Goal: Transaction & Acquisition: Purchase product/service

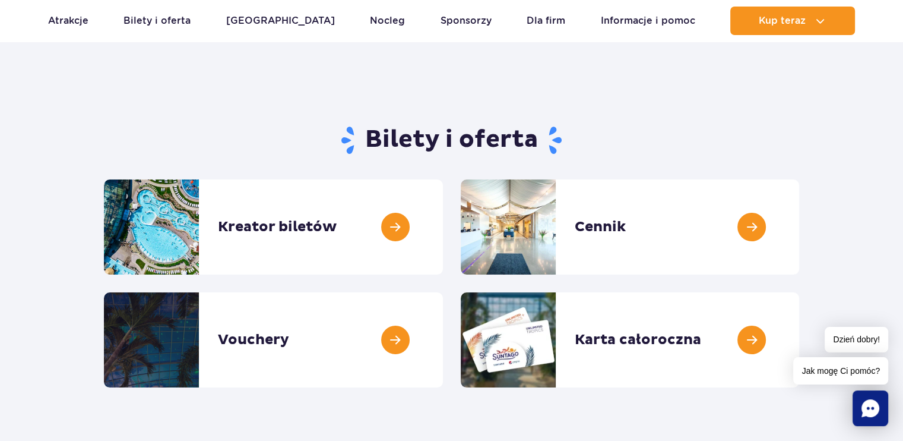
scroll to position [45, 0]
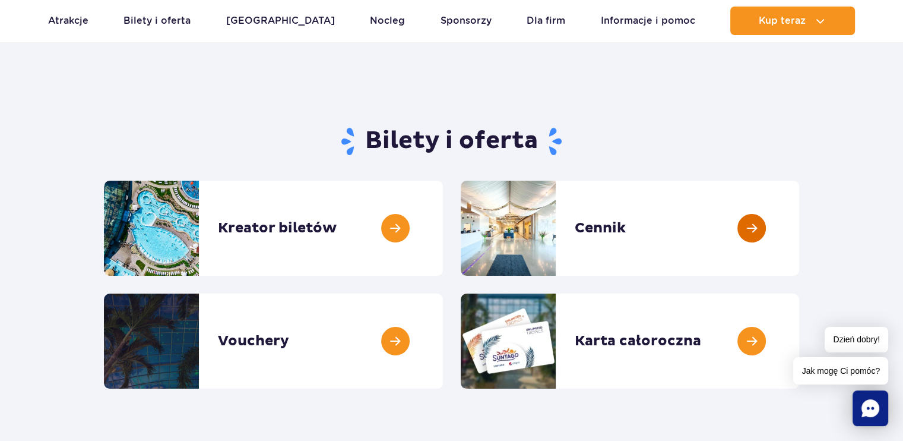
click at [799, 249] on link at bounding box center [799, 228] width 0 height 95
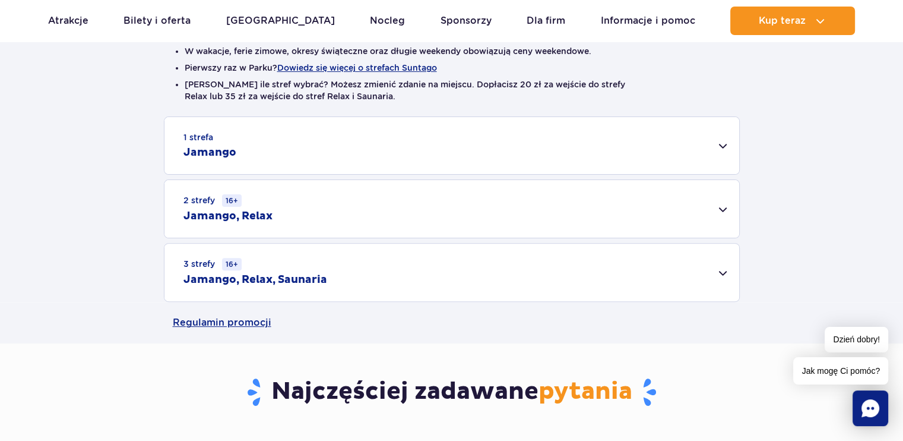
scroll to position [323, 0]
click at [722, 144] on div "1 strefa Jamango" at bounding box center [452, 145] width 575 height 57
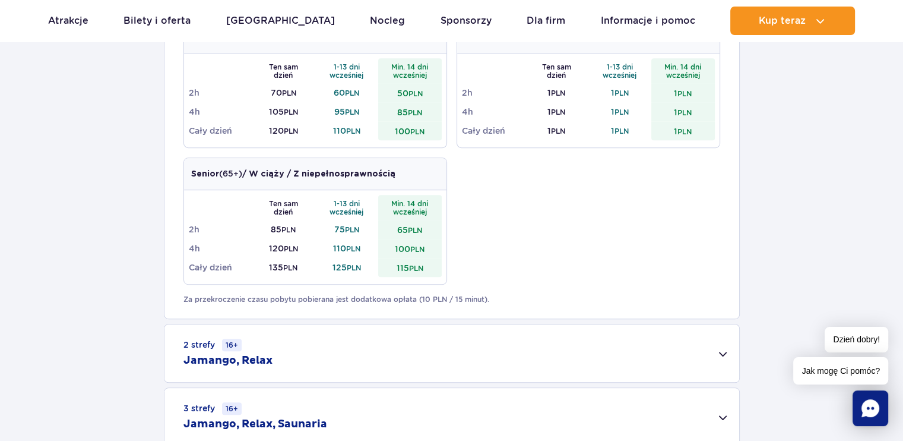
scroll to position [614, 0]
click at [443, 363] on div "2 strefy 16+ Jamango, Relax" at bounding box center [452, 352] width 575 height 58
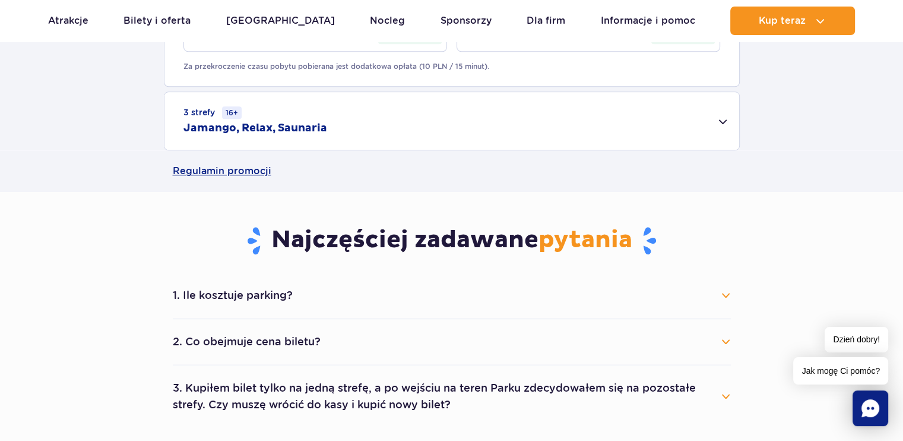
scroll to position [1071, 0]
click at [417, 300] on button "1. Ile kosztuje parking?" at bounding box center [452, 295] width 558 height 26
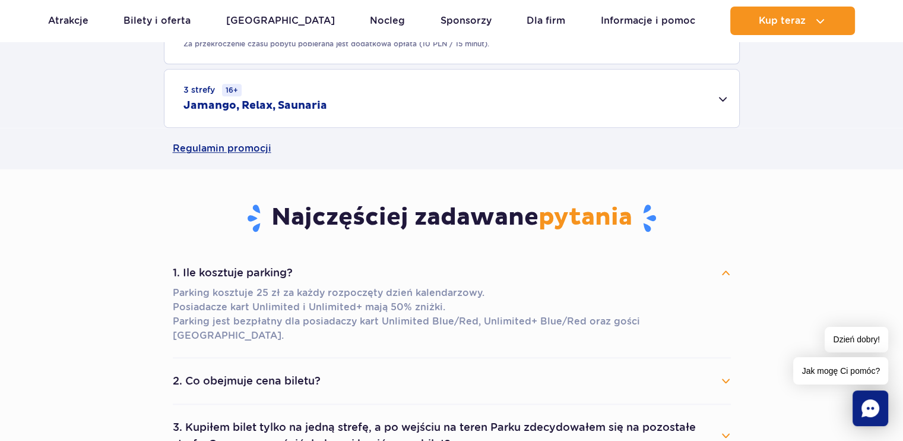
scroll to position [1093, 0]
click at [244, 372] on button "2. Co obejmuje cena biletu?" at bounding box center [452, 381] width 558 height 26
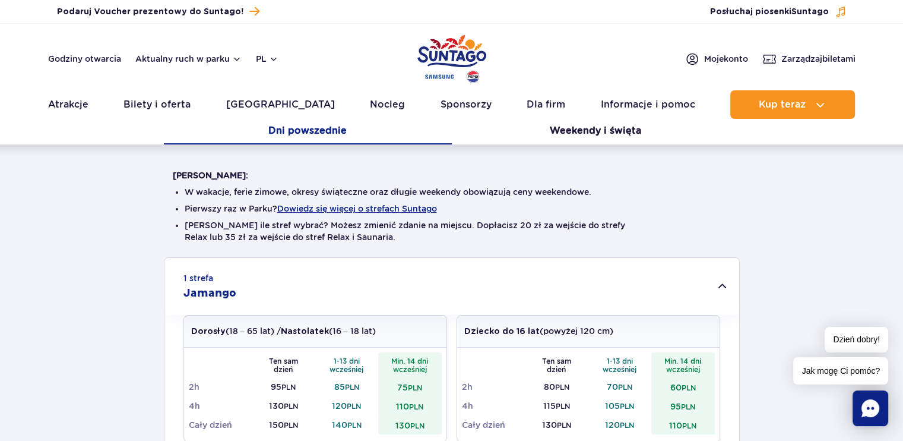
scroll to position [0, 0]
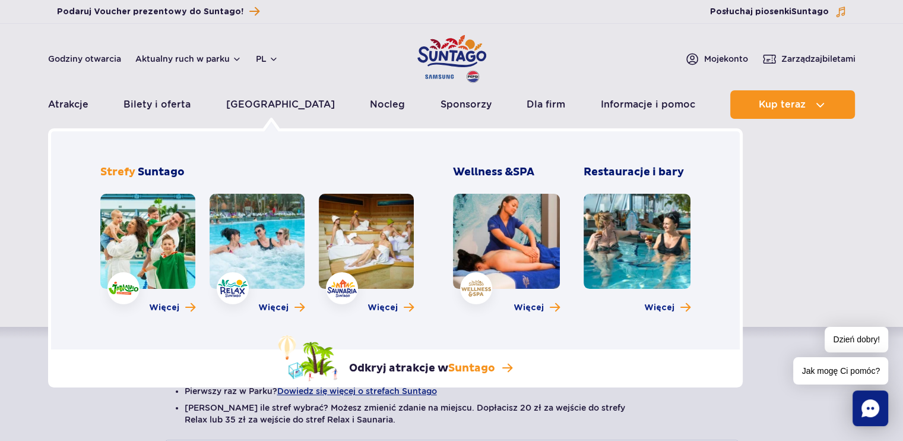
click at [259, 258] on link at bounding box center [257, 241] width 95 height 95
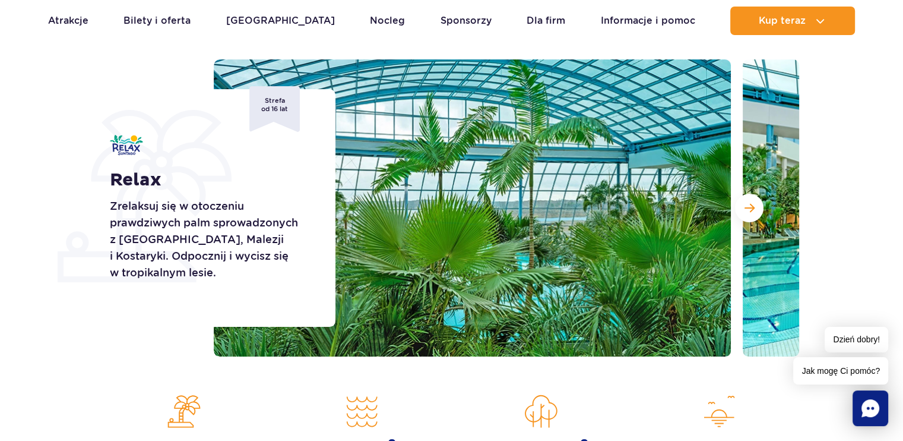
scroll to position [119, 0]
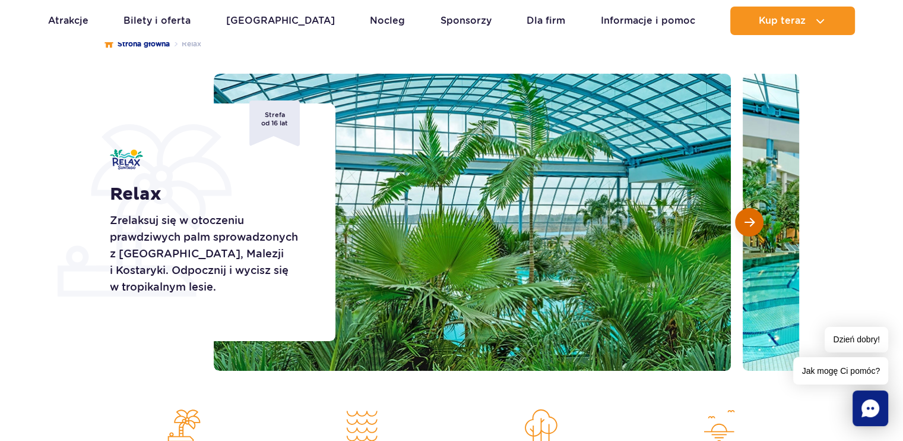
click at [751, 230] on button "Następny slajd" at bounding box center [749, 222] width 29 height 29
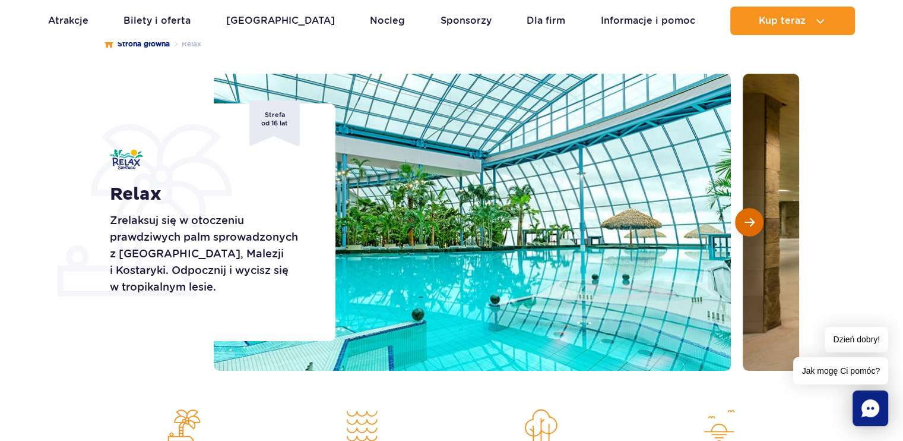
click at [751, 230] on button "Następny slajd" at bounding box center [749, 222] width 29 height 29
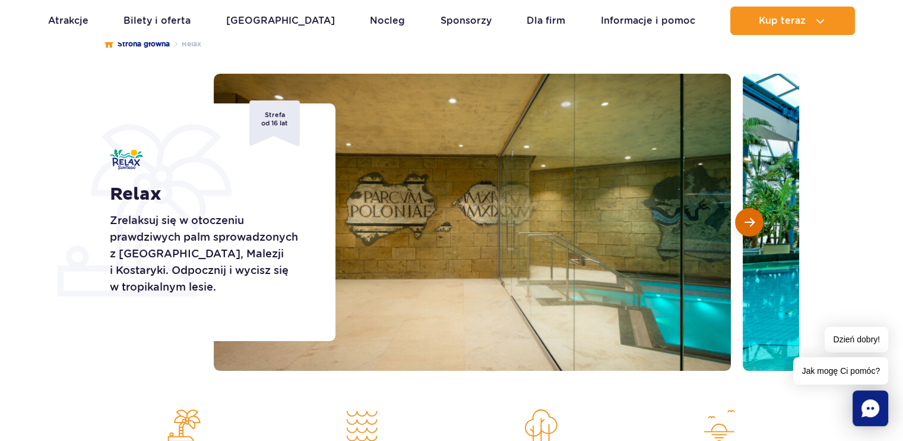
click at [751, 230] on button "Następny slajd" at bounding box center [749, 222] width 29 height 29
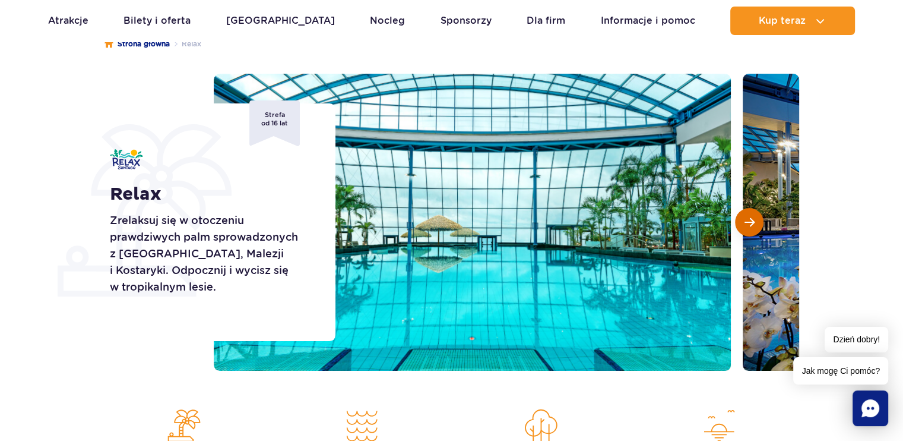
click at [751, 230] on button "Następny slajd" at bounding box center [749, 222] width 29 height 29
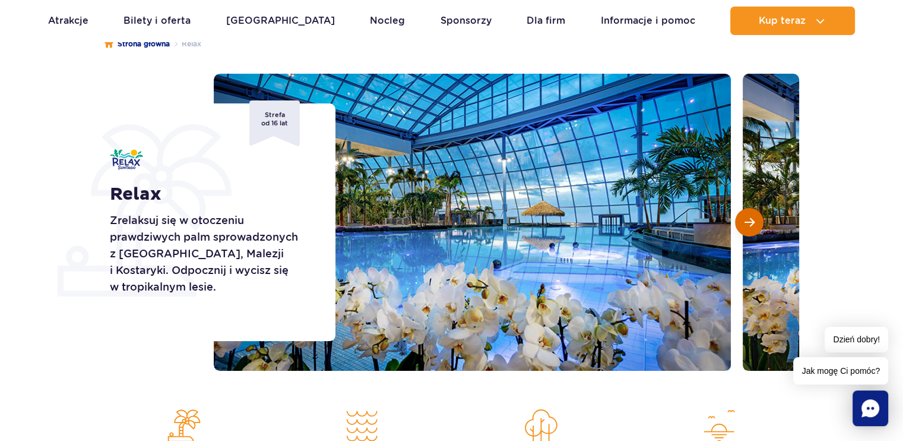
click at [751, 230] on button "Następny slajd" at bounding box center [749, 222] width 29 height 29
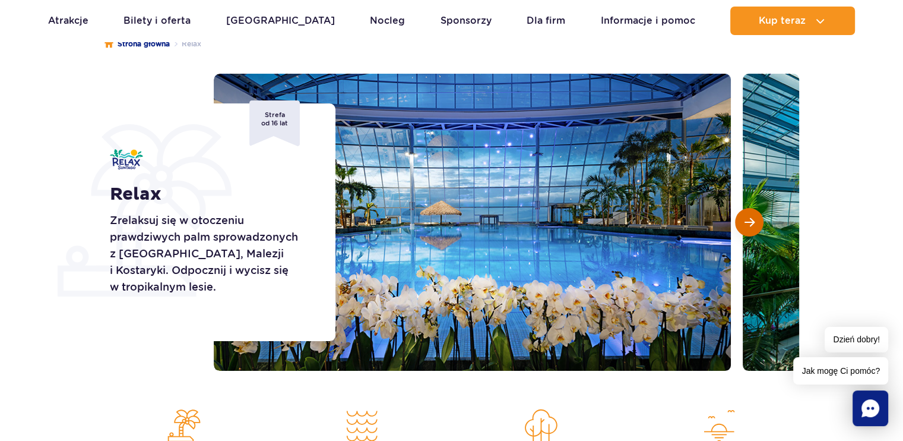
click at [751, 230] on button "Następny slajd" at bounding box center [749, 222] width 29 height 29
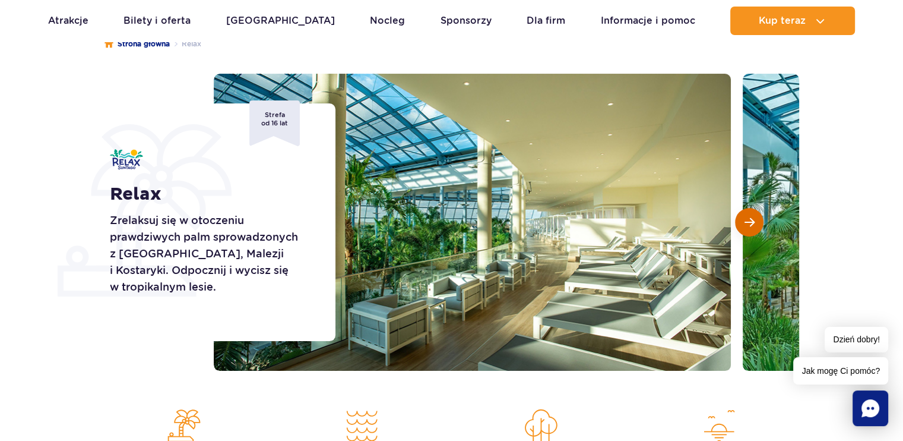
click at [751, 230] on button "Następny slajd" at bounding box center [749, 222] width 29 height 29
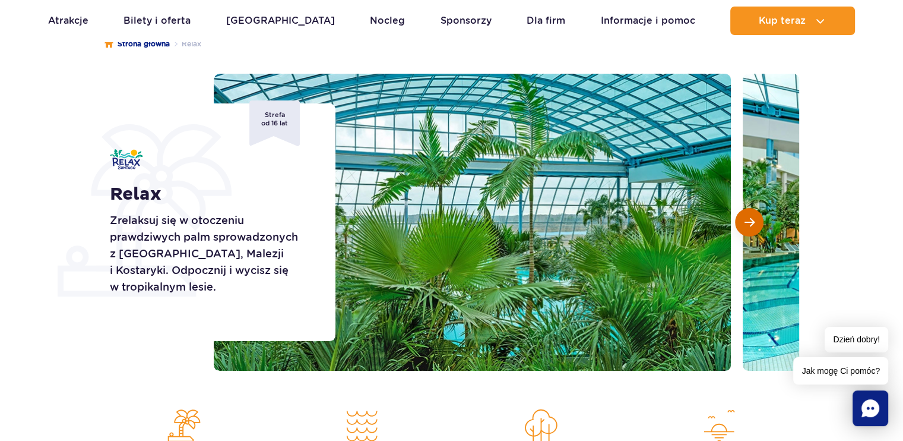
click at [751, 230] on button "Następny slajd" at bounding box center [749, 222] width 29 height 29
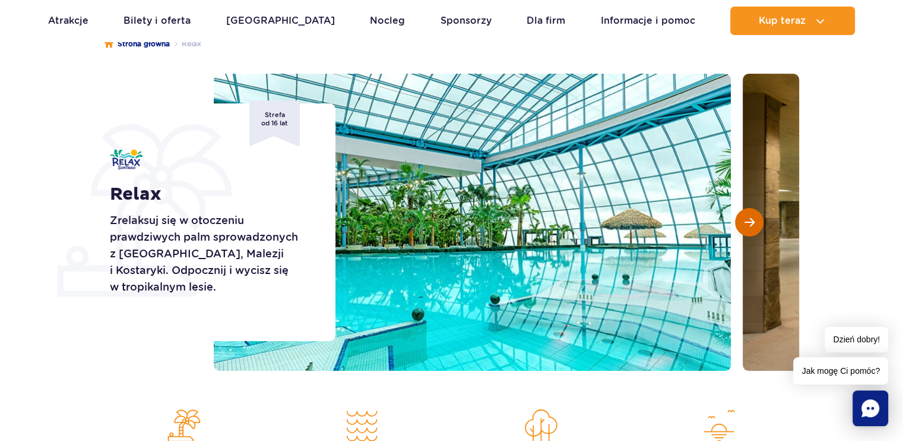
click at [751, 230] on button "Następny slajd" at bounding box center [749, 222] width 29 height 29
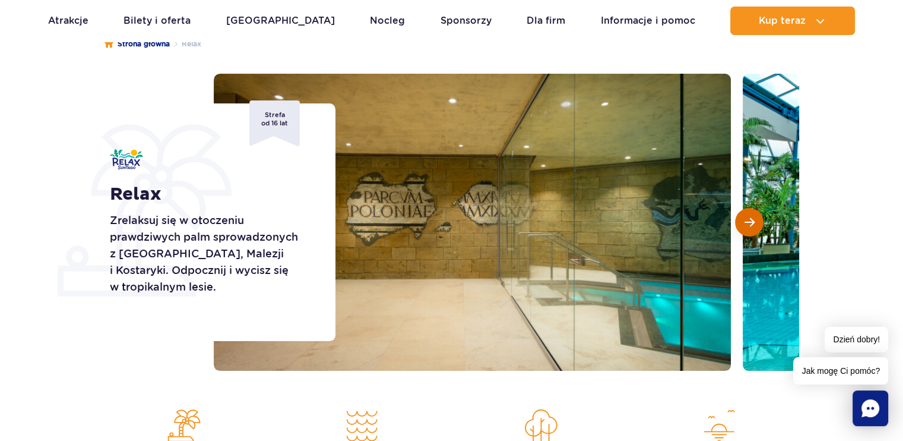
click at [751, 230] on button "Następny slajd" at bounding box center [749, 222] width 29 height 29
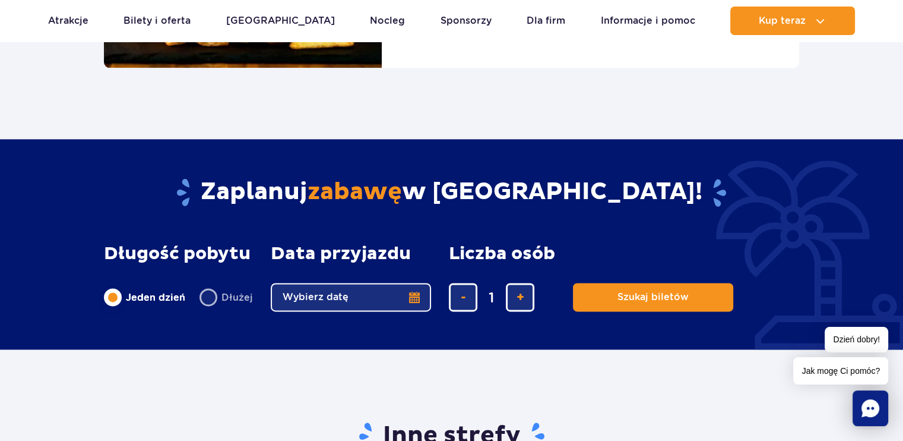
scroll to position [1521, 0]
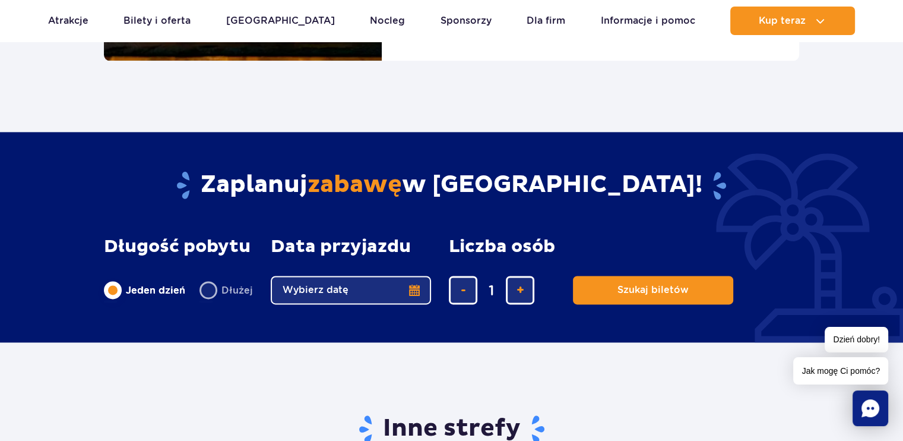
click at [374, 283] on button "Wybierz datę" at bounding box center [351, 290] width 160 height 29
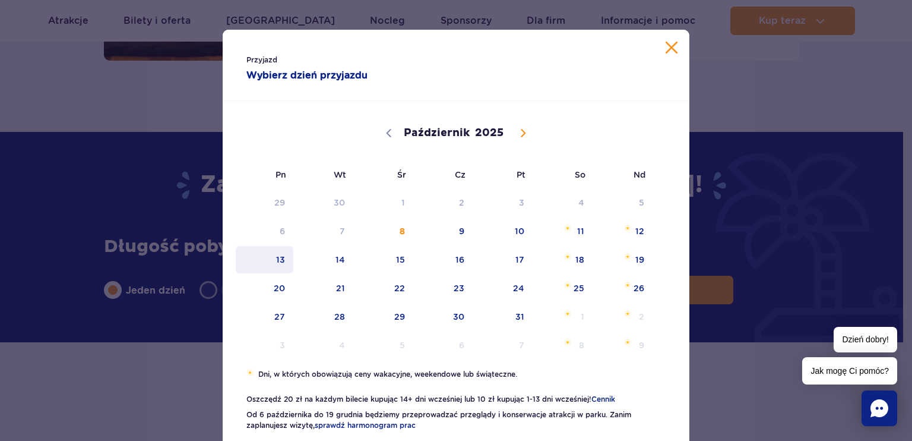
click at [283, 262] on span "13" at bounding box center [265, 259] width 60 height 27
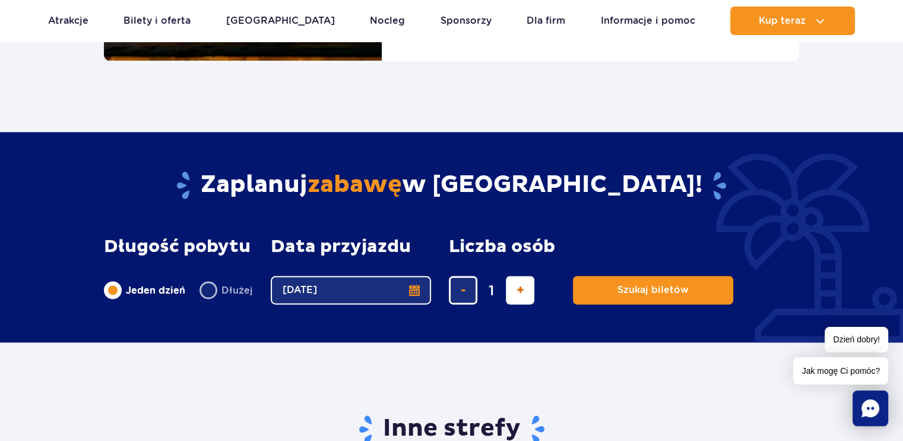
click at [518, 290] on span "dodaj bilet" at bounding box center [521, 290] width 8 height 0
type input "2"
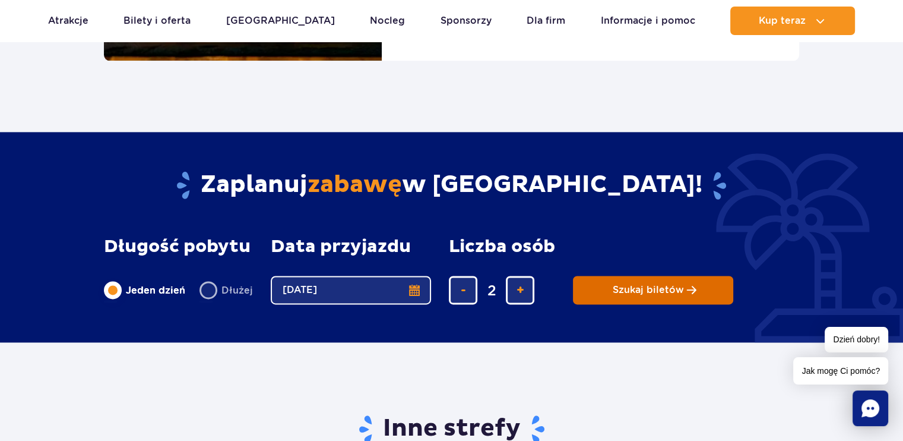
click at [630, 288] on span "Szukaj biletów" at bounding box center [648, 290] width 71 height 11
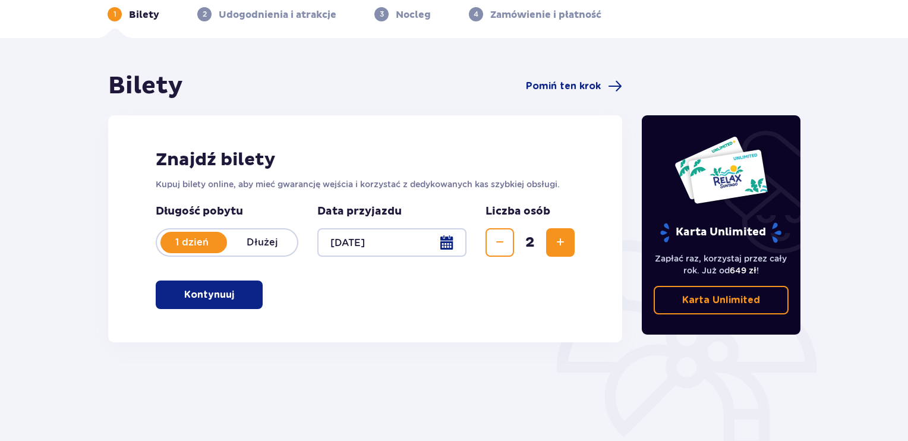
scroll to position [56, 0]
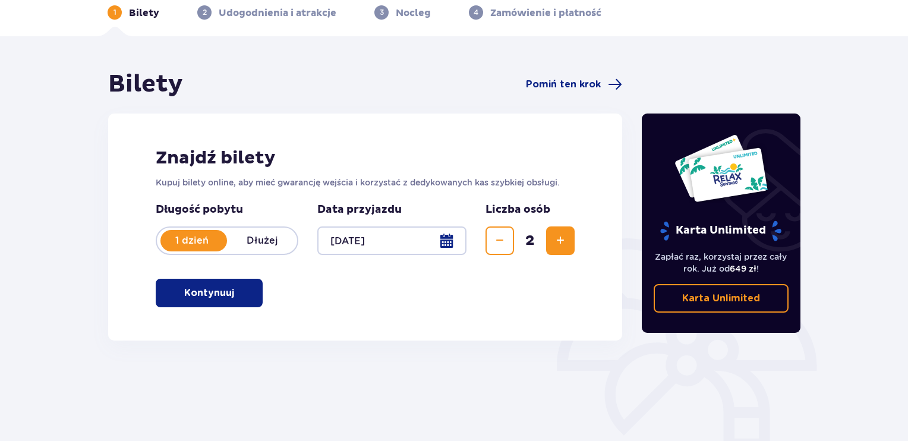
click at [230, 291] on span "button" at bounding box center [236, 293] width 14 height 14
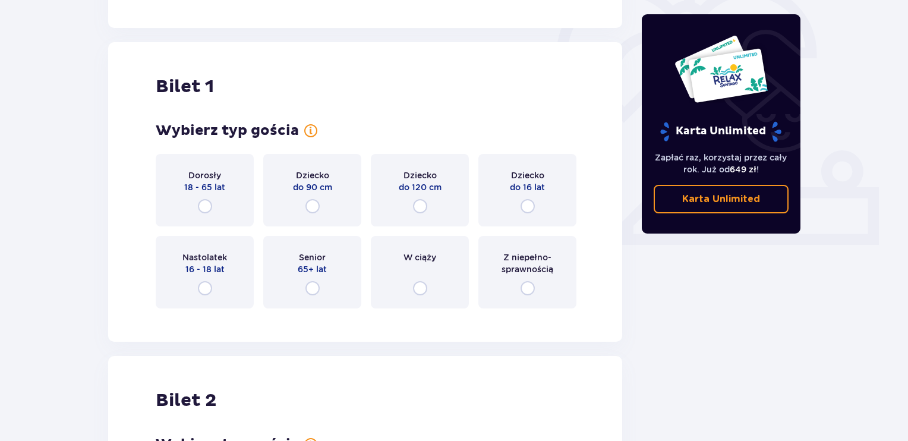
scroll to position [397, 0]
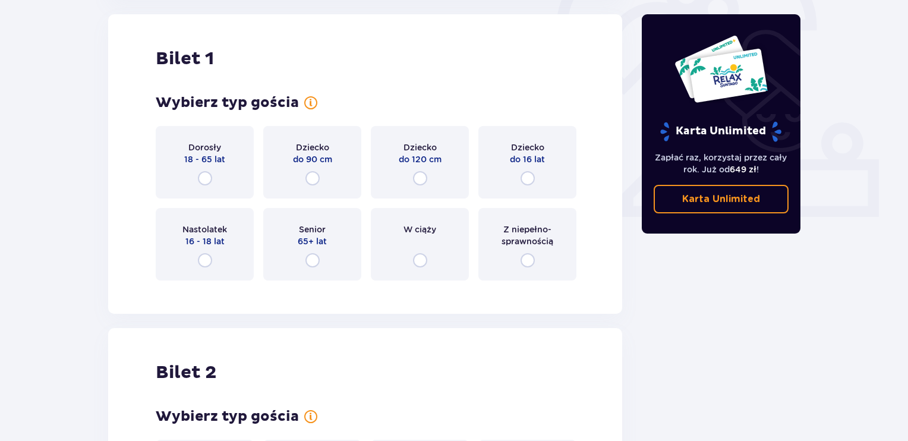
click at [213, 175] on div "Dorosły 18 - 65 lat" at bounding box center [205, 162] width 98 height 72
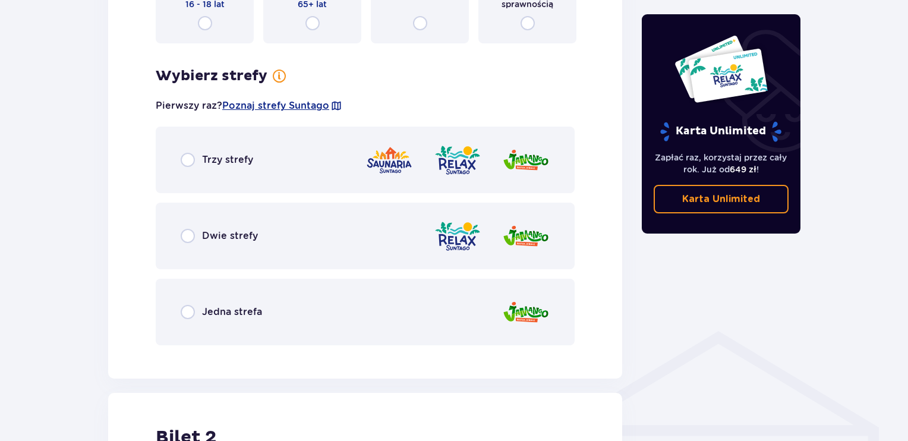
scroll to position [687, 0]
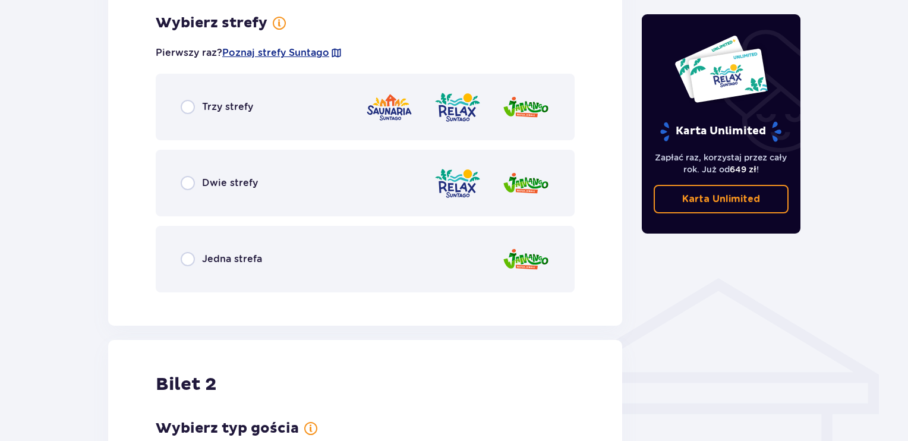
click at [245, 188] on span "Dwie strefy" at bounding box center [230, 182] width 56 height 13
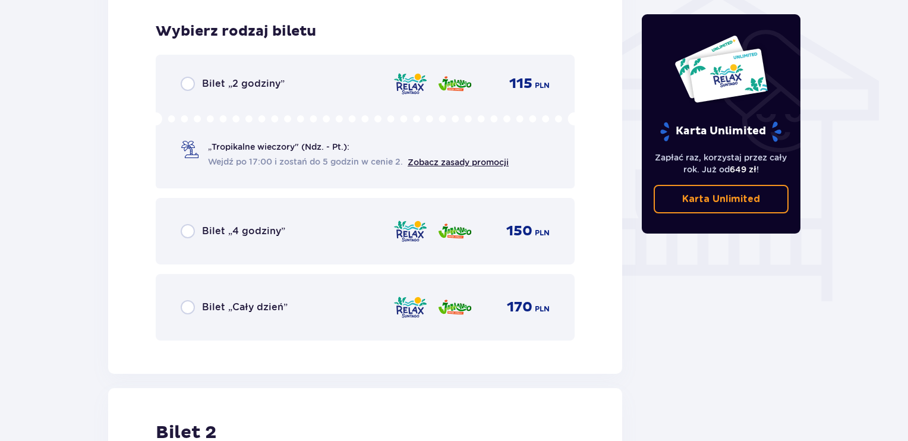
scroll to position [988, 0]
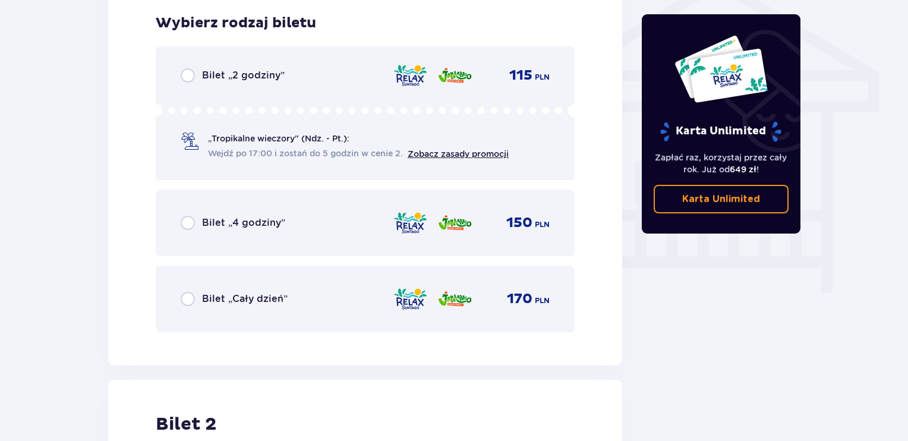
click at [267, 210] on div "Bilet „4 godziny” 150 PLN" at bounding box center [365, 222] width 369 height 25
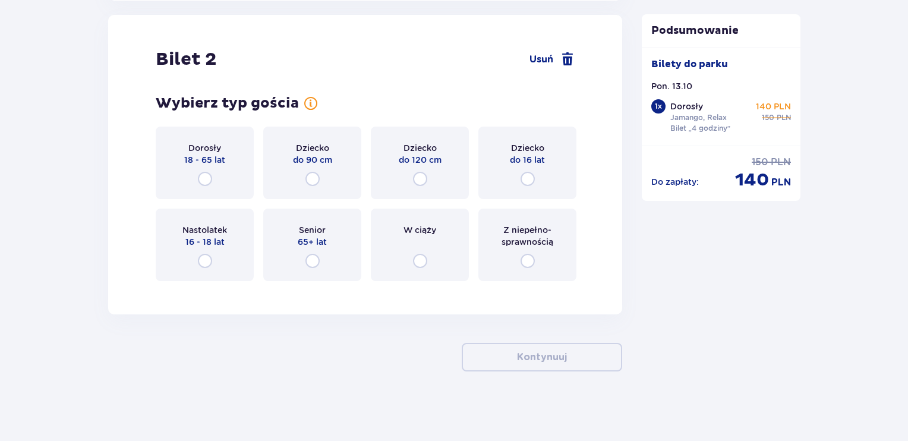
scroll to position [1354, 0]
click at [241, 175] on div "Dorosły 18 - 65 lat" at bounding box center [205, 161] width 98 height 72
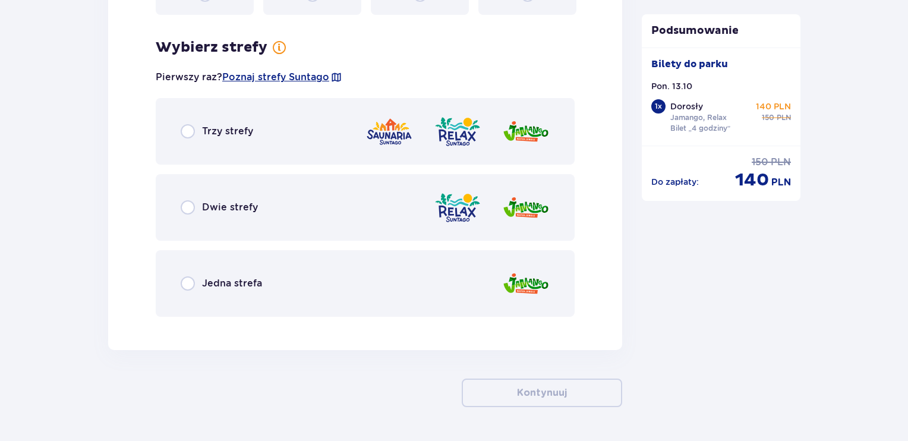
scroll to position [1643, 0]
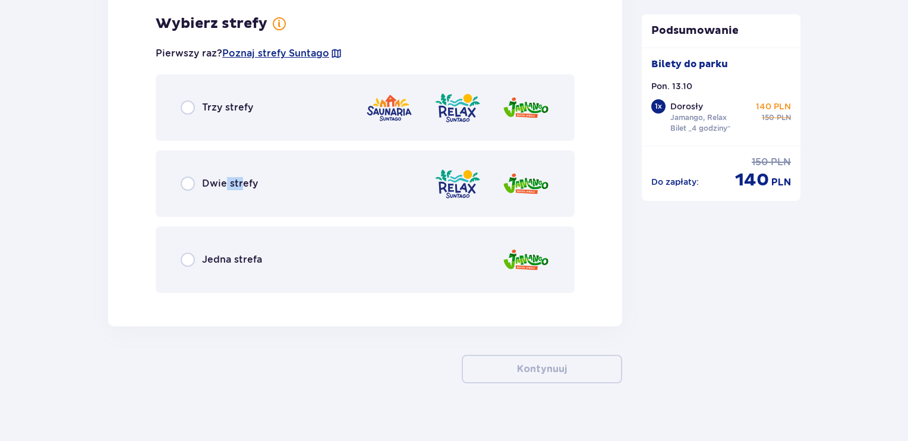
drag, startPoint x: 241, startPoint y: 175, endPoint x: 223, endPoint y: 188, distance: 22.1
click at [223, 188] on div "Dwie strefy" at bounding box center [219, 183] width 77 height 14
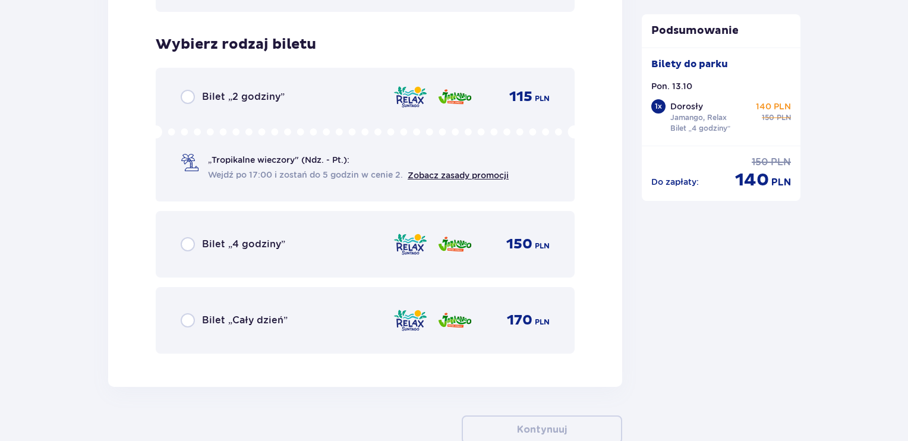
scroll to position [1923, 0]
click at [450, 173] on link "Zobacz zasady promocji" at bounding box center [457, 176] width 101 height 10
click at [185, 95] on input "radio" at bounding box center [188, 97] width 14 height 14
radio input "true"
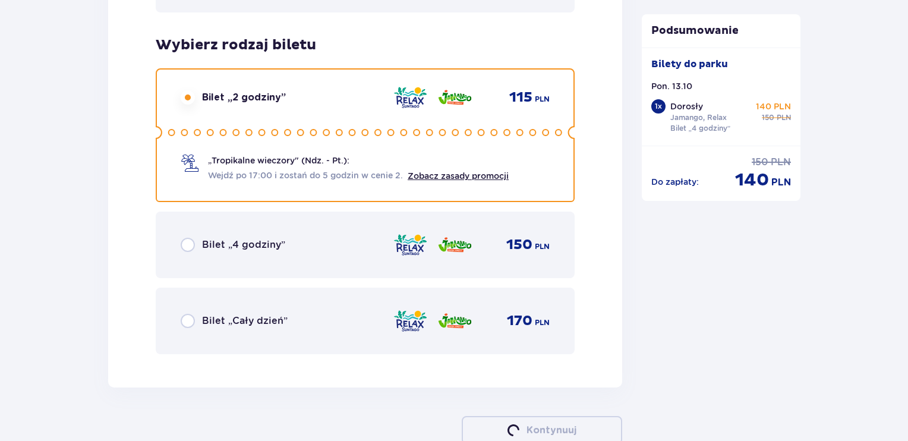
click at [185, 95] on input "radio" at bounding box center [188, 97] width 14 height 14
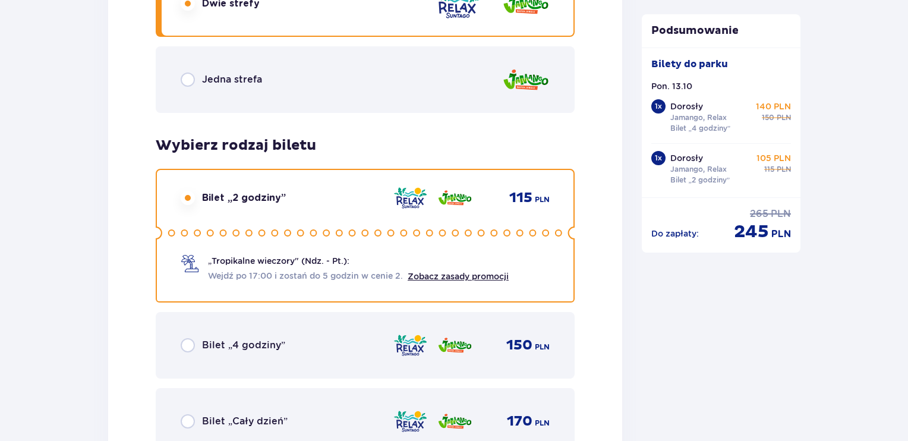
scroll to position [1822, 0]
click at [684, 119] on p "Jamango, Relax" at bounding box center [698, 117] width 56 height 11
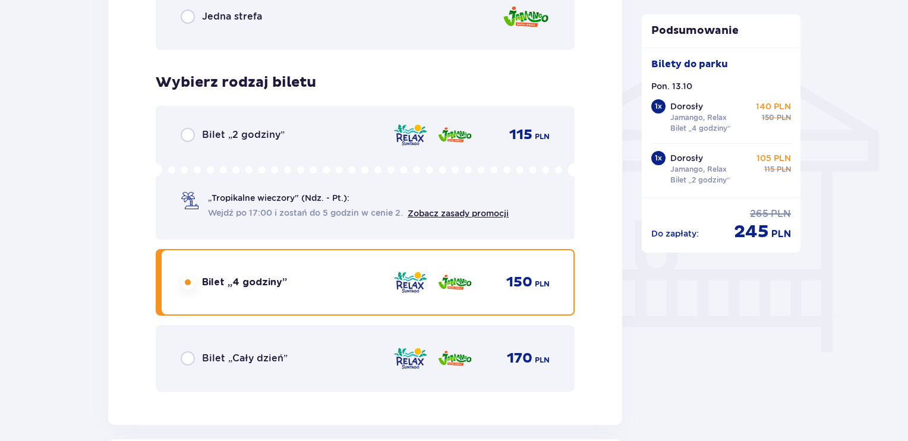
scroll to position [931, 0]
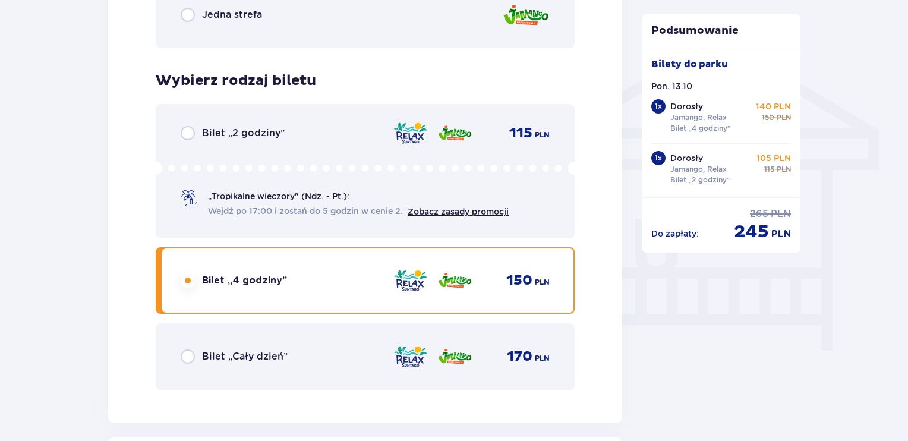
click at [347, 124] on div "Bilet „2 godziny” 115 PLN „Tropikalne wieczory" (Ndz. - Pt.): Wejdź po 17:00 i …" at bounding box center [365, 171] width 419 height 134
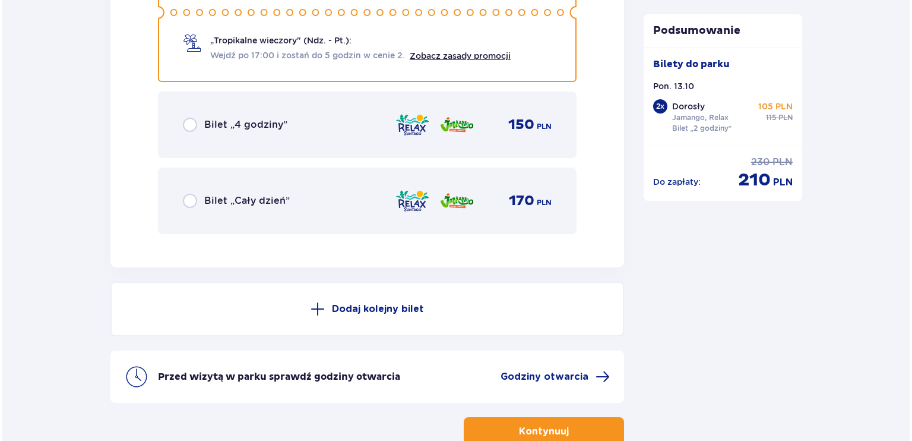
scroll to position [2117, 0]
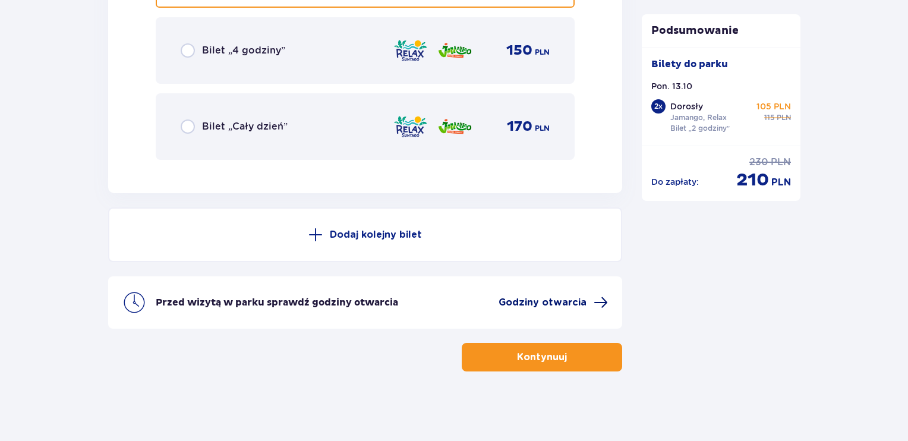
click at [532, 302] on span "Godziny otwarcia" at bounding box center [542, 302] width 88 height 13
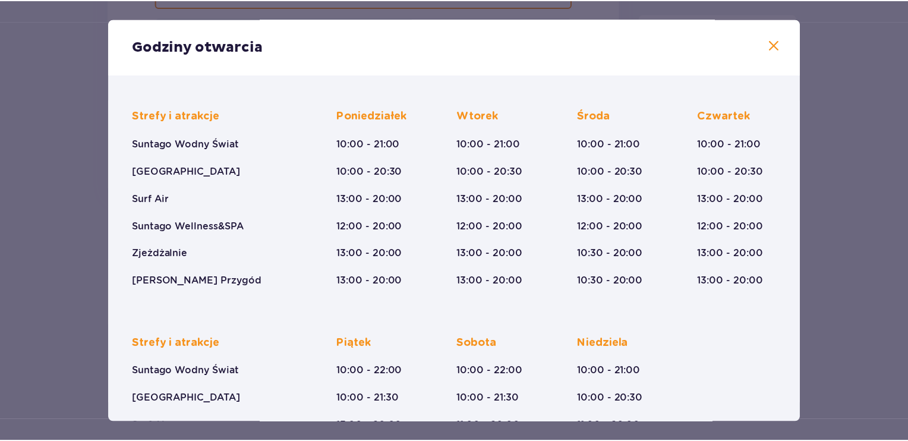
scroll to position [71, 0]
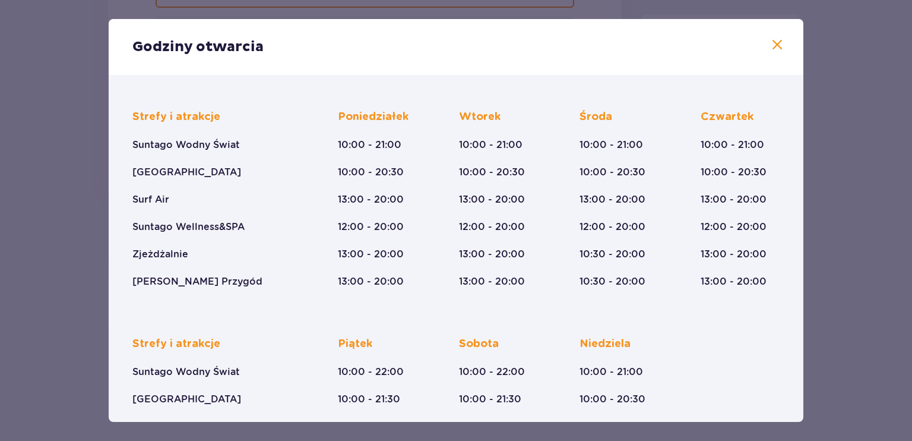
click at [395, 189] on div "Poniedziałek 10:00 - 21:00 10:00 - 20:30 13:00 - 20:00 12:00 - 20:00 13:00 - 20…" at bounding box center [373, 199] width 71 height 178
click at [777, 52] on span at bounding box center [777, 45] width 14 height 14
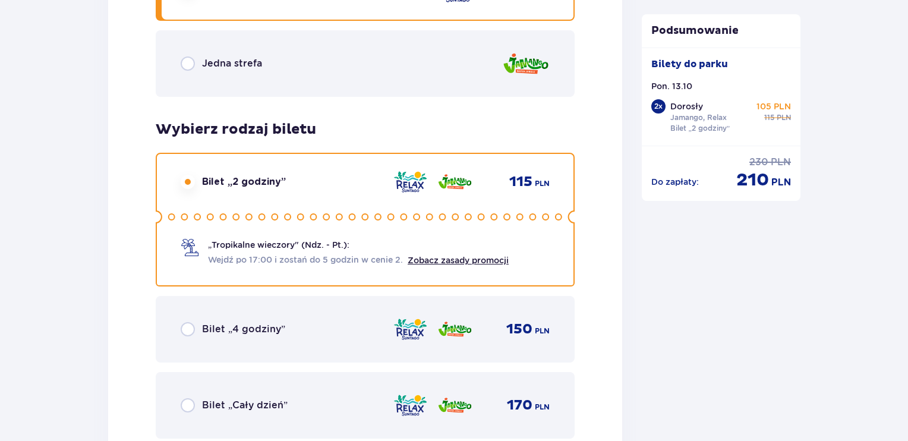
scroll to position [1839, 0]
click at [454, 257] on link "Zobacz zasady promocji" at bounding box center [457, 260] width 101 height 10
click at [619, 235] on div "Bilet 2 Usuń Wybierz typ gościa dla biletu o numerze 2 Dorosły 18 - 65 lat Dzie…" at bounding box center [365, -1] width 514 height 943
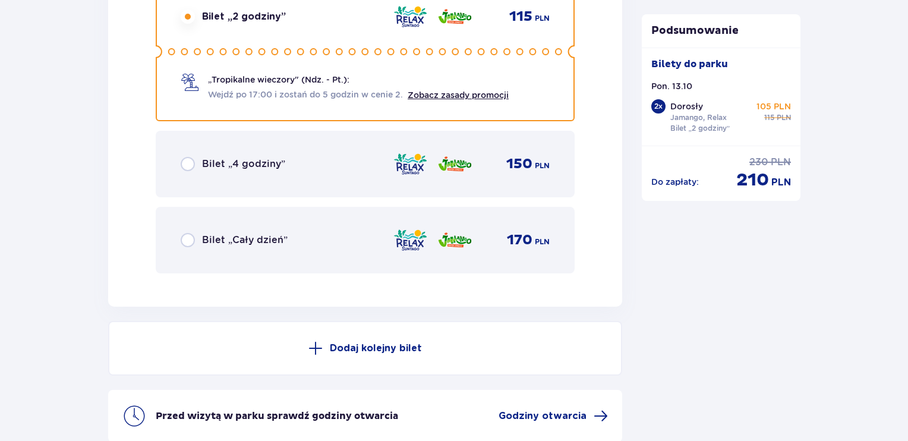
scroll to position [2117, 0]
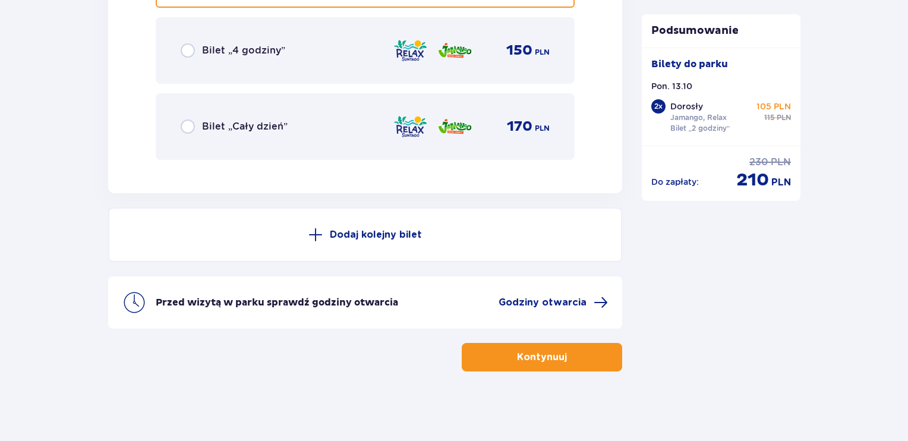
click at [542, 355] on p "Kontynuuj" at bounding box center [542, 356] width 50 height 13
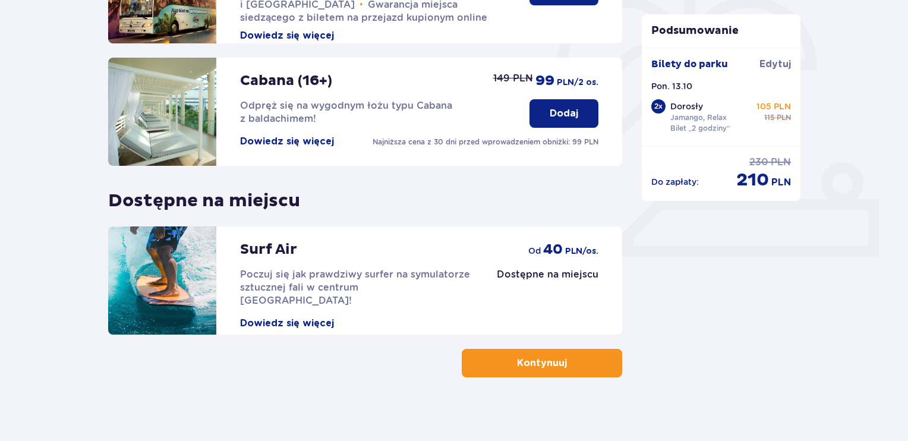
scroll to position [364, 0]
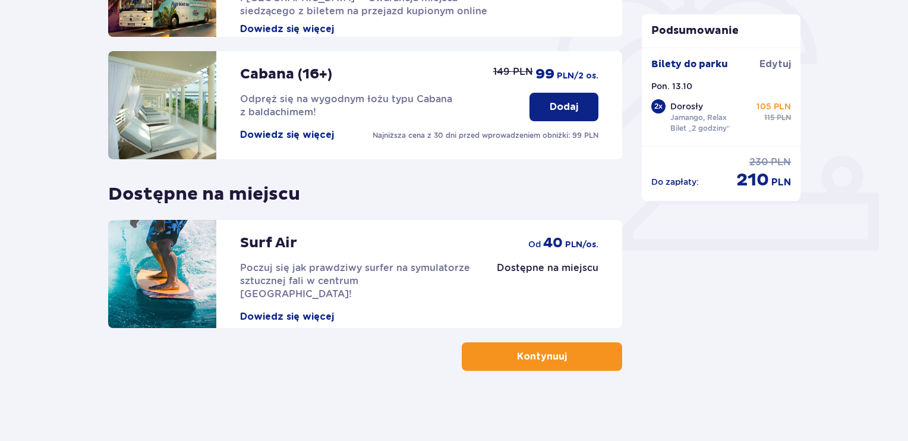
click at [569, 344] on button "Kontynuuj" at bounding box center [542, 356] width 160 height 29
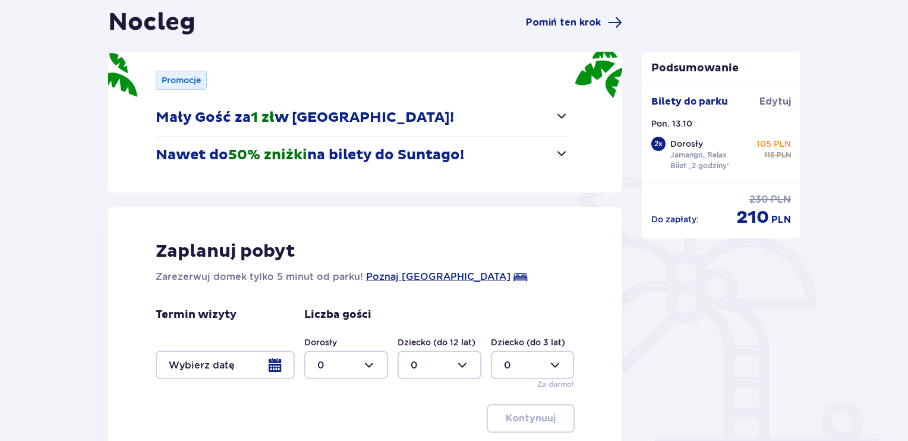
scroll to position [124, 0]
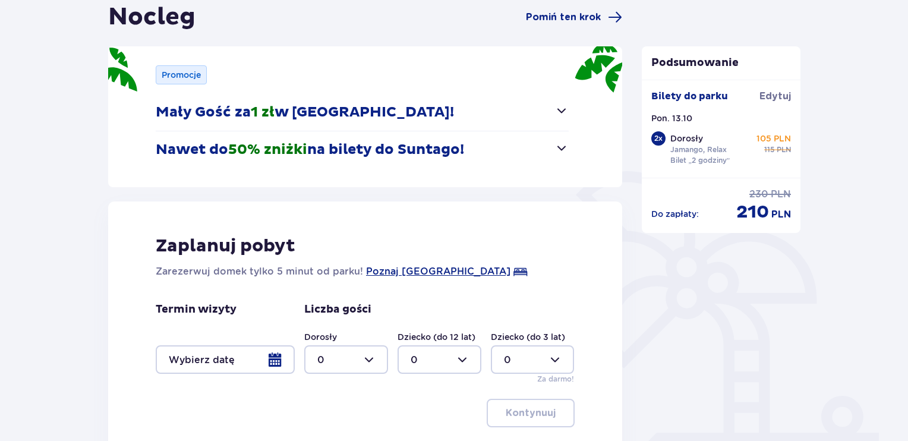
click at [562, 144] on span "button" at bounding box center [561, 148] width 14 height 14
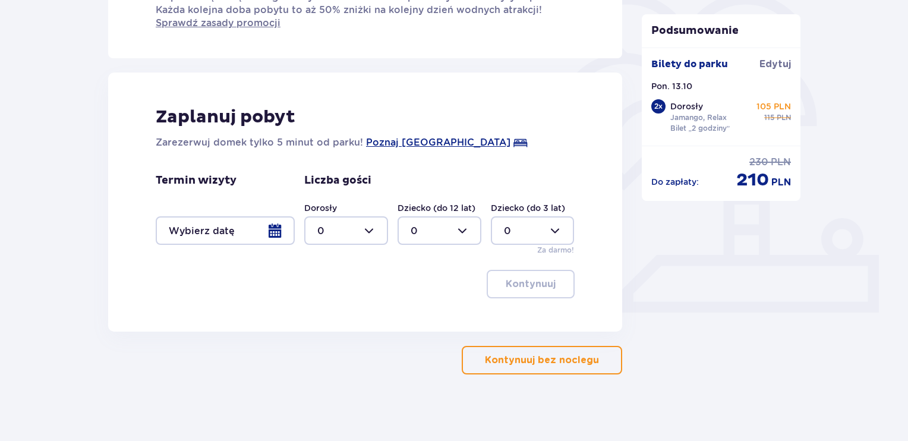
scroll to position [302, 0]
click at [571, 359] on p "Kontynuuj bez noclegu" at bounding box center [542, 359] width 114 height 13
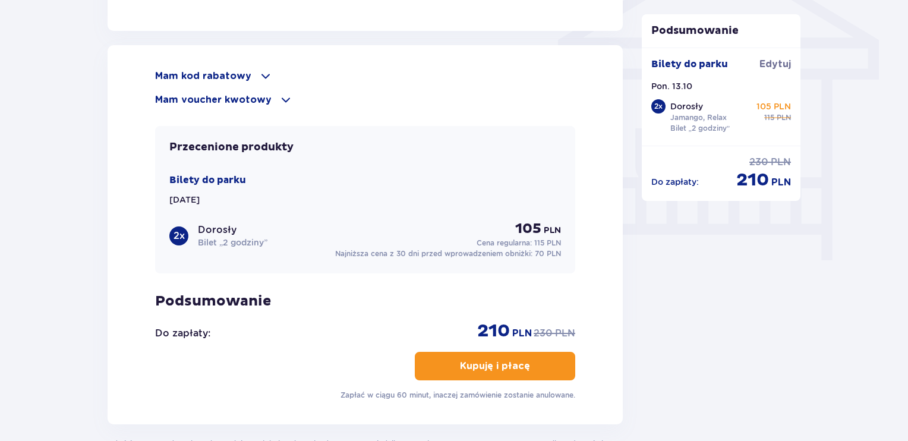
scroll to position [1022, 0]
